Goal: Share content

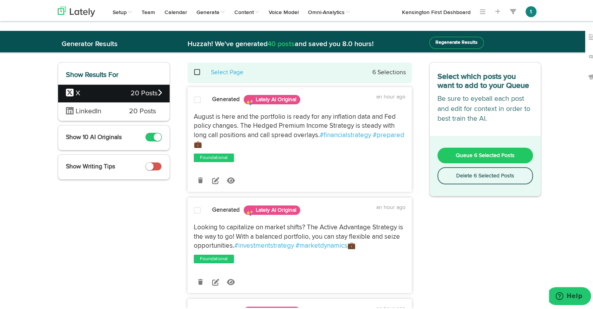
click at [96, 113] on span "LinkedIn" at bounding box center [89, 109] width 26 height 7
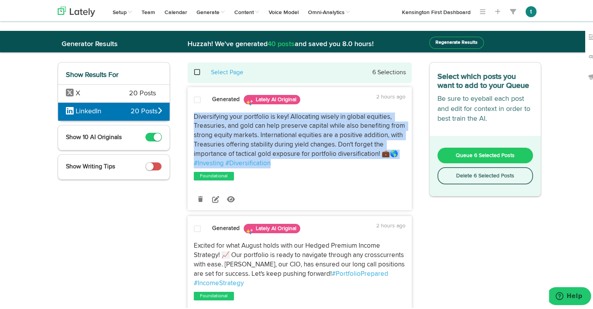
drag, startPoint x: 288, startPoint y: 163, endPoint x: 179, endPoint y: 109, distance: 121.9
copy p "Diversifying your portfolio is key! Allocating wisely in global equities, Treas…"
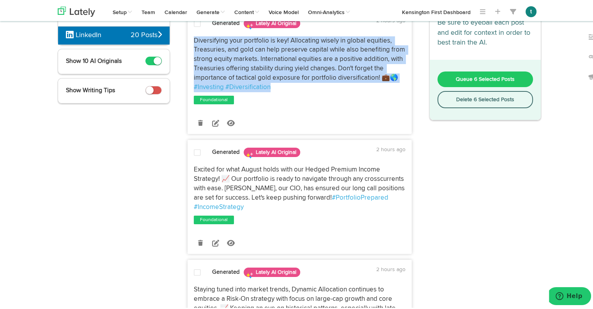
scroll to position [76, 0]
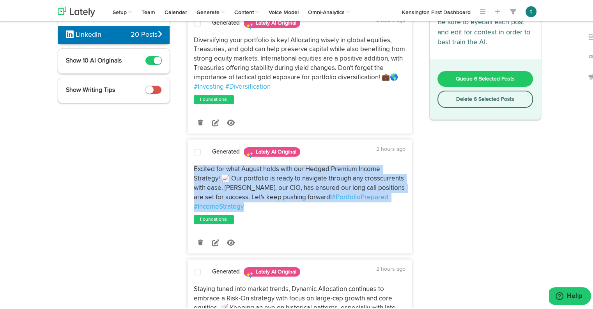
drag, startPoint x: 244, startPoint y: 205, endPoint x: 186, endPoint y: 166, distance: 70.0
click at [188, 166] on div "Excited for what August holds with our Hedged Premium Income Strategy! 📈 Our po…" at bounding box center [299, 186] width 223 height 46
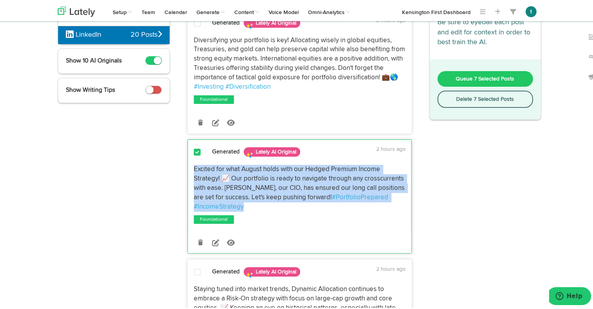
copy p "Excited for what August holds with our Hedged Premium Income Strategy! 📈 Our po…"
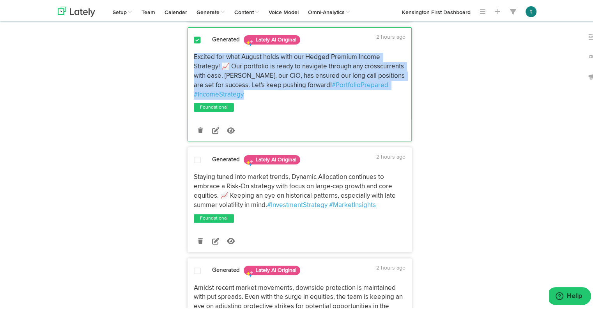
scroll to position [193, 0]
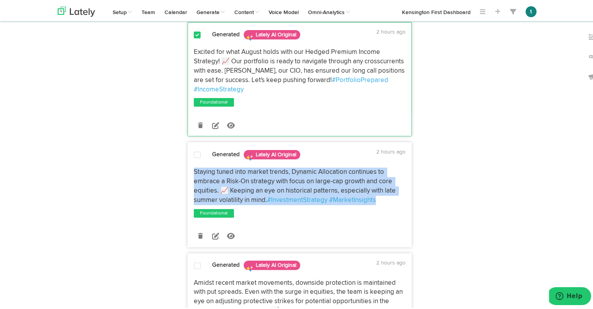
drag, startPoint x: 193, startPoint y: 184, endPoint x: 182, endPoint y: 171, distance: 17.1
copy p "Staying tuned into market trends, Dynamic Allocation continues to embrace a Ris…"
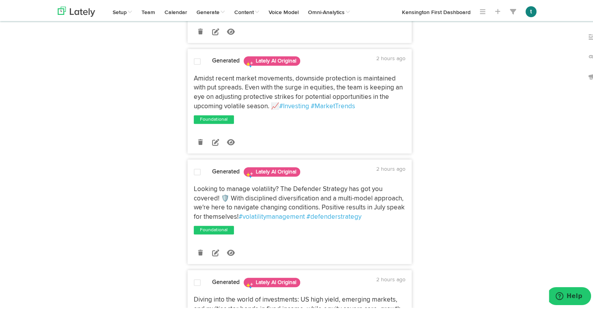
scroll to position [398, 0]
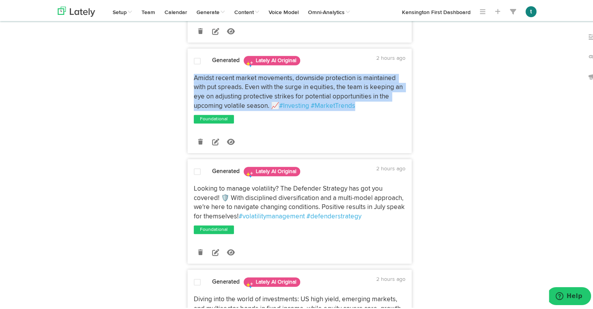
drag, startPoint x: 367, startPoint y: 106, endPoint x: 186, endPoint y: 71, distance: 184.2
click at [188, 71] on div "Amidst recent market movements, downside protection is maintained with put spre…" at bounding box center [299, 95] width 223 height 55
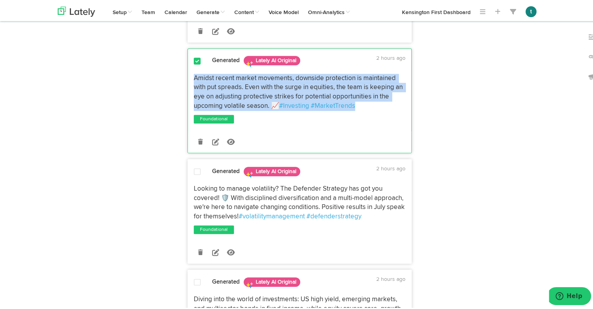
copy p "Amidst recent market movements, downside protection is maintained with put spre…"
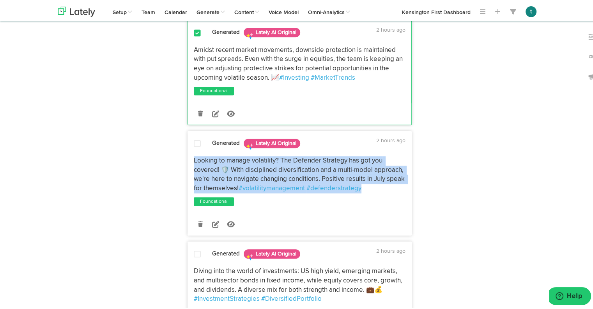
drag, startPoint x: 374, startPoint y: 183, endPoint x: 184, endPoint y: 157, distance: 192.1
copy p "Looking to manage volatility? The Defender Strategy has got you covered! 🛡️ Wit…"
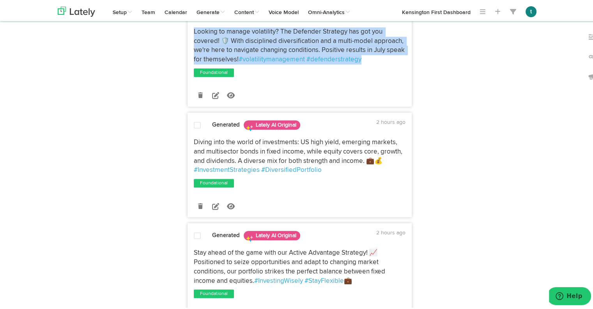
scroll to position [575, 0]
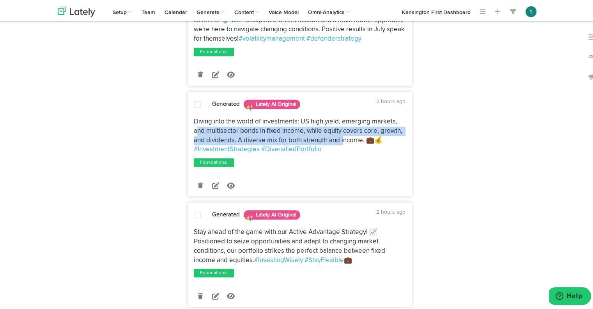
drag, startPoint x: 342, startPoint y: 143, endPoint x: 195, endPoint y: 129, distance: 146.9
click at [195, 129] on span "Diving into the world of investments: US high yield, emerging markets, and mult…" at bounding box center [299, 129] width 210 height 25
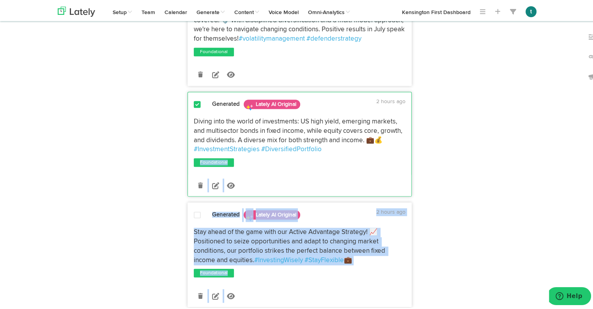
drag, startPoint x: 347, startPoint y: 153, endPoint x: 173, endPoint y: 121, distance: 176.7
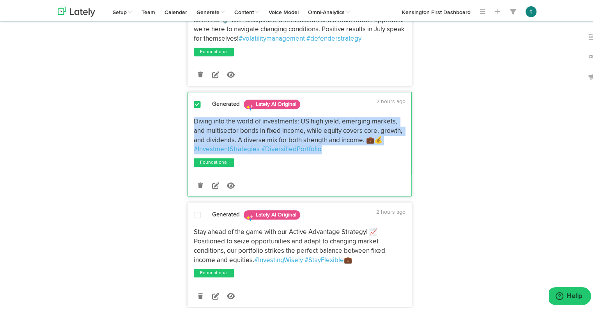
drag, startPoint x: 323, startPoint y: 147, endPoint x: 186, endPoint y: 120, distance: 139.6
click at [188, 120] on div "Diving into the world of investments: US high yield, emerging markets, and mult…" at bounding box center [299, 133] width 223 height 37
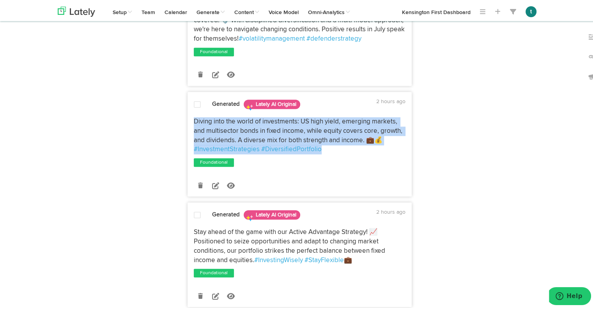
copy p "Diving into the world of investments: US high yield, emerging markets, and mult…"
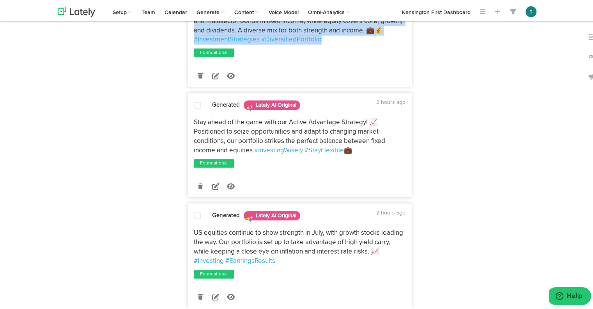
scroll to position [686, 0]
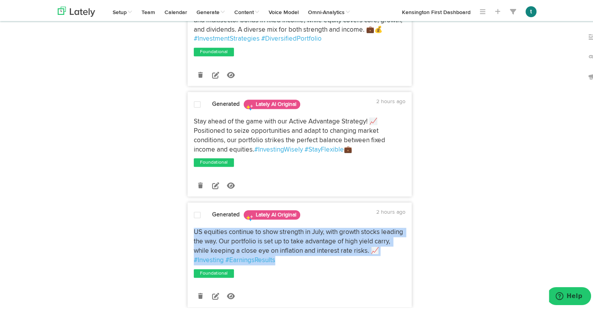
drag, startPoint x: 320, startPoint y: 257, endPoint x: 192, endPoint y: 228, distance: 131.5
click at [194, 228] on p "US equities continue to show strength in July, with growth stocks leading the w…" at bounding box center [300, 244] width 212 height 37
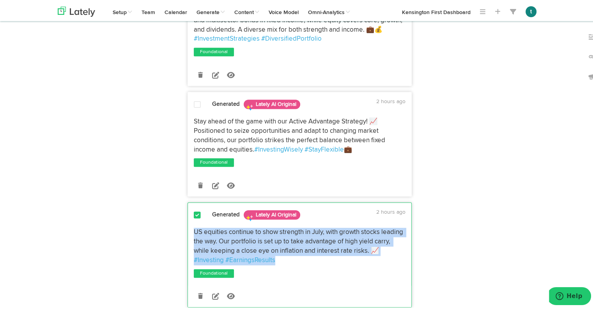
copy p "US equities continue to show strength in July, with growth stocks leading the w…"
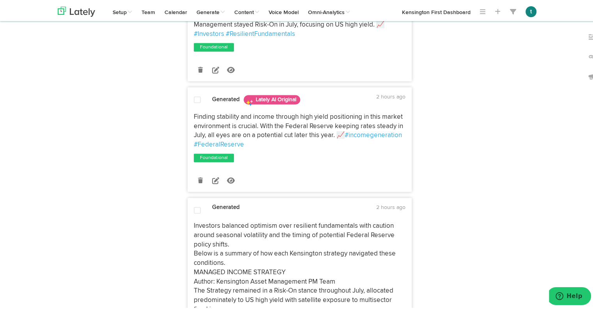
scroll to position [1027, 0]
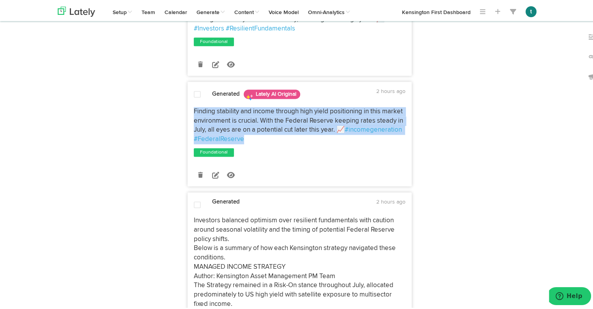
drag, startPoint x: 254, startPoint y: 138, endPoint x: 182, endPoint y: 107, distance: 78.3
click at [182, 107] on div "Generated Lately AI Original 2 hours ago Diversifying your portfolio is key! Al…" at bounding box center [300, 233] width 236 height 2351
copy p "Finding stability and income through high yield positioning in this market envi…"
